Goal: Information Seeking & Learning: Find specific fact

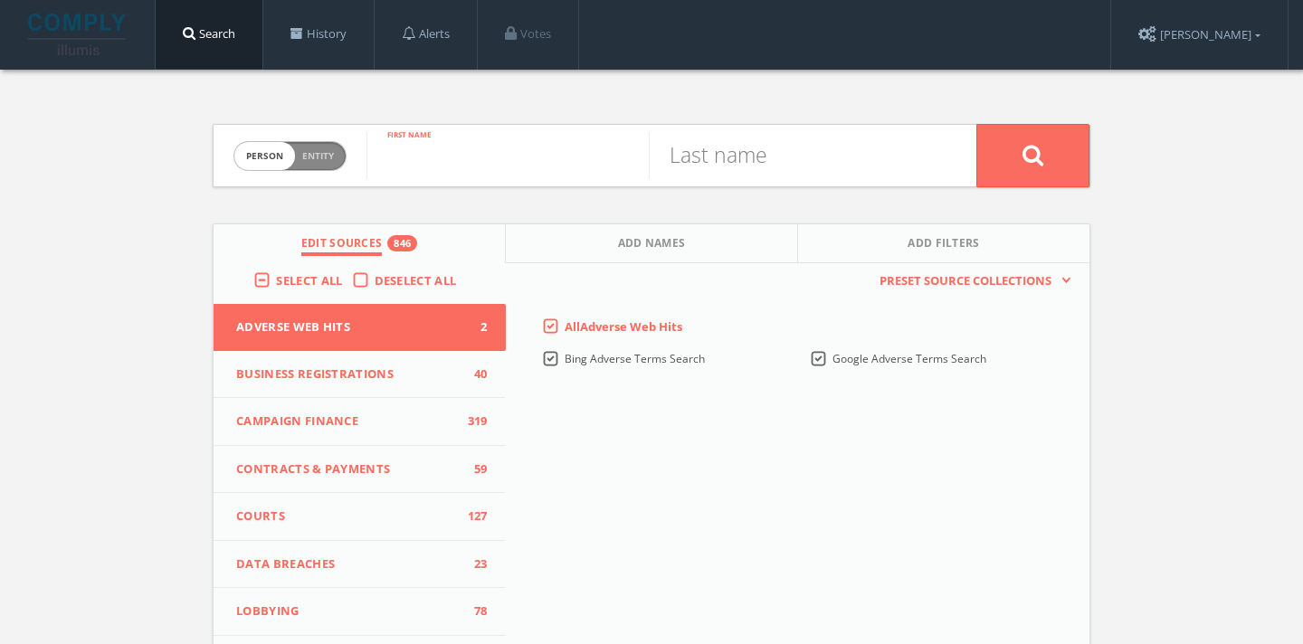
click at [444, 153] on input "text" at bounding box center [507, 155] width 282 height 47
paste input "[PERSON_NAME]"
click at [504, 165] on input "[PERSON_NAME]" at bounding box center [507, 155] width 282 height 47
type input "[PERSON_NAME]"
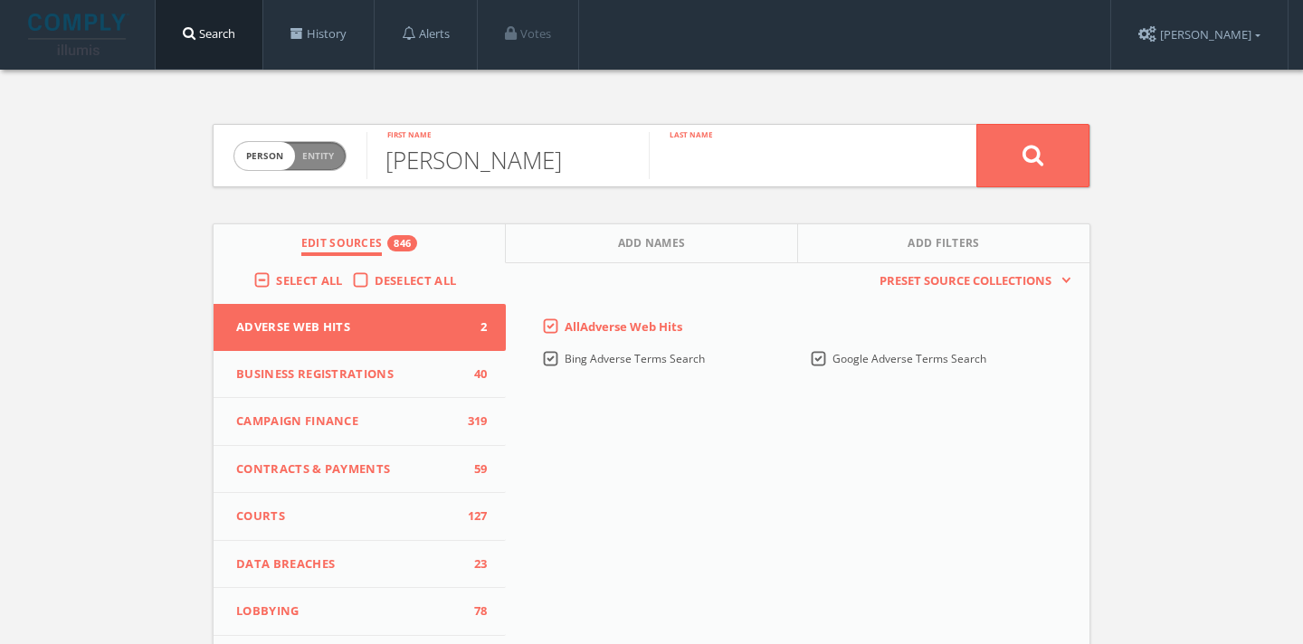
click at [799, 164] on input "text" at bounding box center [790, 155] width 282 height 47
paste input "[PERSON_NAME]"
type input "[PERSON_NAME]"
click at [505, 176] on input "[PERSON_NAME]" at bounding box center [507, 155] width 282 height 47
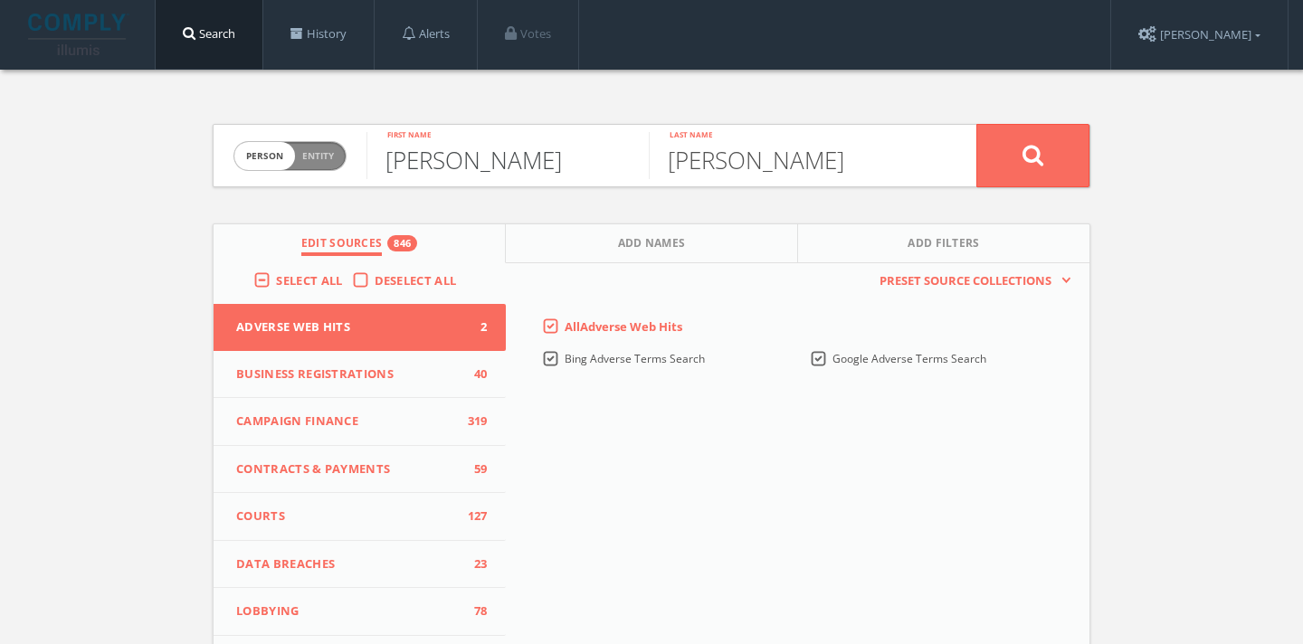
type input "[PERSON_NAME]"
click at [1028, 153] on icon at bounding box center [1034, 155] width 22 height 23
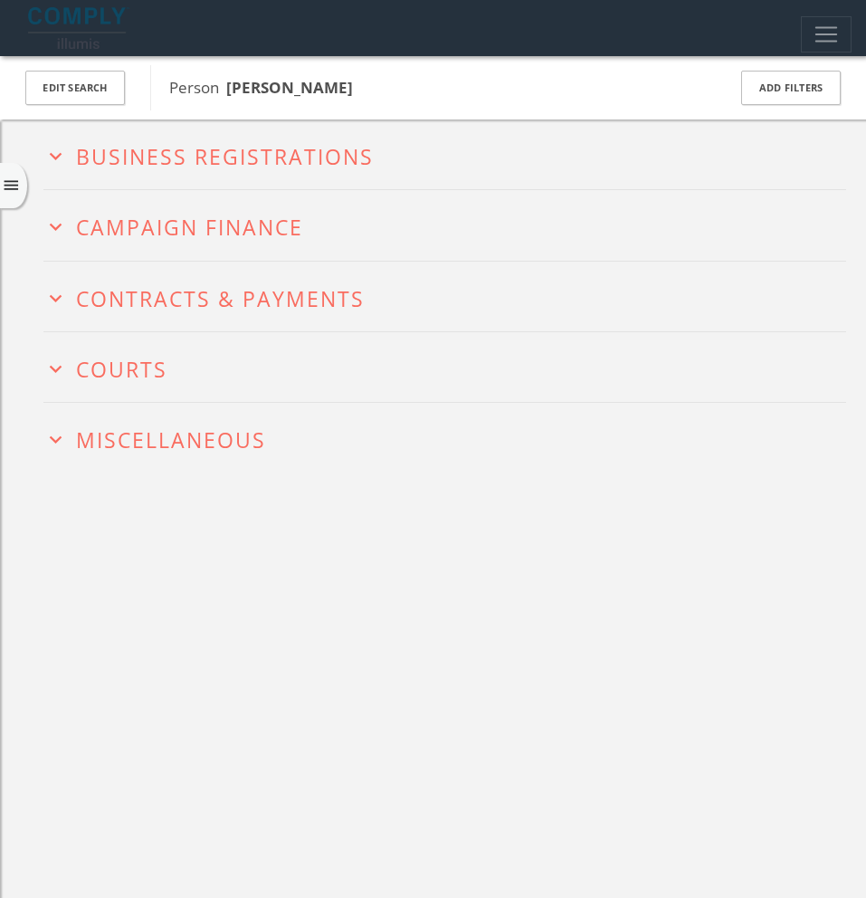
click at [14, 189] on icon "menu" at bounding box center [11, 185] width 19 height 19
